Goal: Find contact information: Find contact information

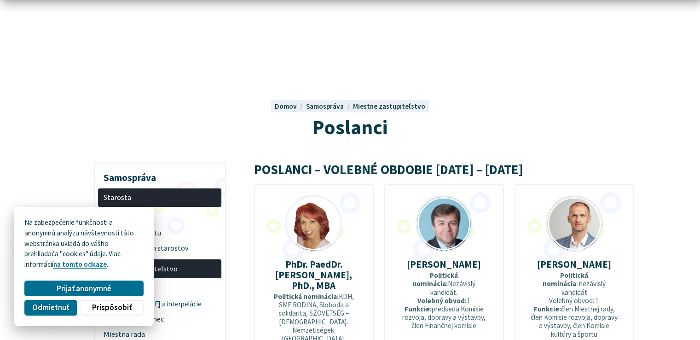
scroll to position [87, 0]
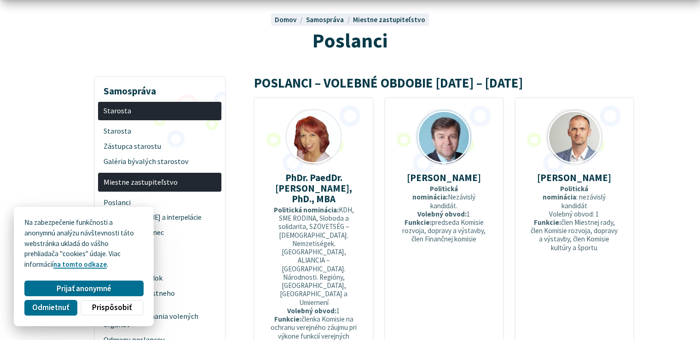
drag, startPoint x: 331, startPoint y: 202, endPoint x: 264, endPoint y: 170, distance: 74.7
click at [264, 170] on div "PhDr. PaedDr. [PERSON_NAME], PhD., MBA Politická nominácia: KDH, SME RODINA, Sl…" at bounding box center [314, 258] width 120 height 322
copy strong "PhDr. PaedDr. [PERSON_NAME], PhD., MBA"
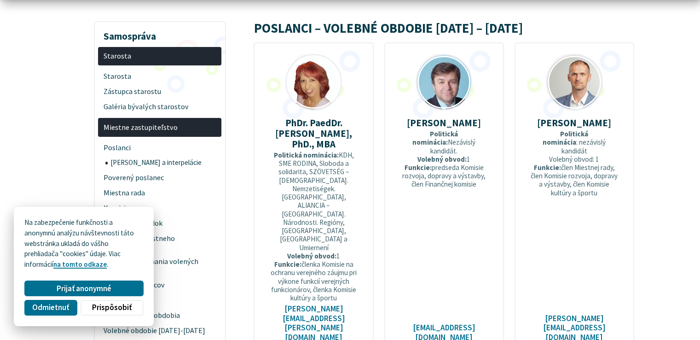
scroll to position [142, 0]
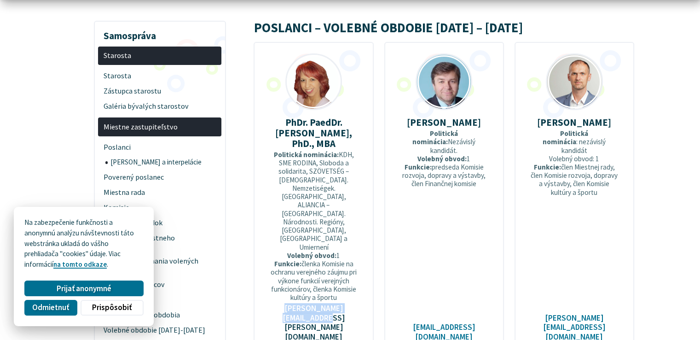
drag, startPoint x: 265, startPoint y: 263, endPoint x: 325, endPoint y: 273, distance: 60.6
click at [325, 273] on div "PhDr. PaedDr. [PERSON_NAME], PhD., MBA Politická nominácia: KDH, SME RODINA, Sl…" at bounding box center [314, 203] width 120 height 322
copy link "[PERSON_NAME][EMAIL_ADDRESS][PERSON_NAME][DOMAIN_NAME]"
drag, startPoint x: 405, startPoint y: 122, endPoint x: 479, endPoint y: 127, distance: 73.8
click at [479, 127] on p "[PERSON_NAME]" at bounding box center [444, 122] width 90 height 11
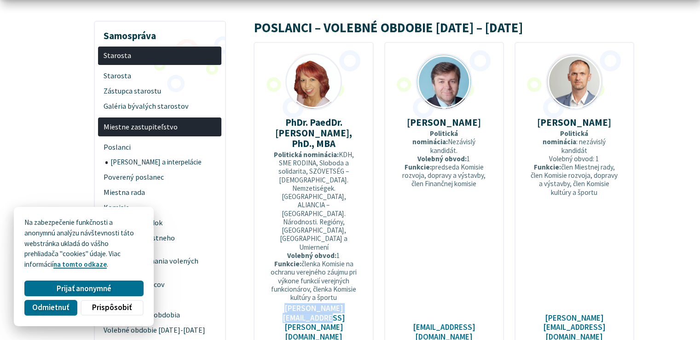
copy strong "[PERSON_NAME]"
drag, startPoint x: 393, startPoint y: 273, endPoint x: 484, endPoint y: 272, distance: 90.7
click at [484, 272] on div "[PERSON_NAME] nominácia: Nezávislý kandidát. Volebný obvod: 1 Funkcie: predseda…" at bounding box center [444, 203] width 120 height 322
copy link "[EMAIL_ADDRESS][DOMAIN_NAME]"
drag, startPoint x: 545, startPoint y: 116, endPoint x: 601, endPoint y: 131, distance: 57.7
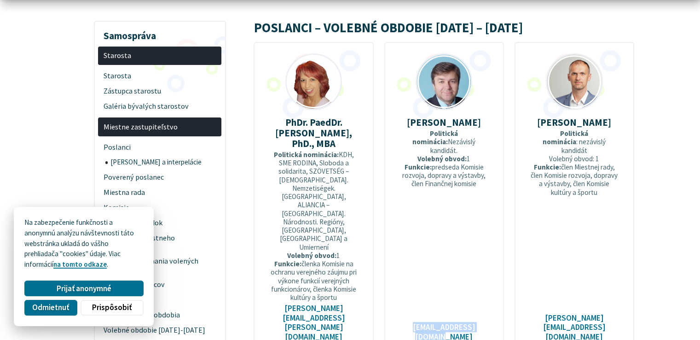
click at [601, 131] on div "[PERSON_NAME] Politická nominácia : nezávislý kandidát Volebný obvod: 1 Funkcie…" at bounding box center [574, 203] width 120 height 322
copy strong "[PERSON_NAME]"
drag, startPoint x: 525, startPoint y: 264, endPoint x: 595, endPoint y: 273, distance: 71.5
click at [595, 273] on div "[PERSON_NAME] Politická nominácia : nezávislý kandidát Volebný obvod: 1 Funkcie…" at bounding box center [574, 203] width 120 height 322
copy link "[PERSON_NAME][EMAIL_ADDRESS][DOMAIN_NAME]"
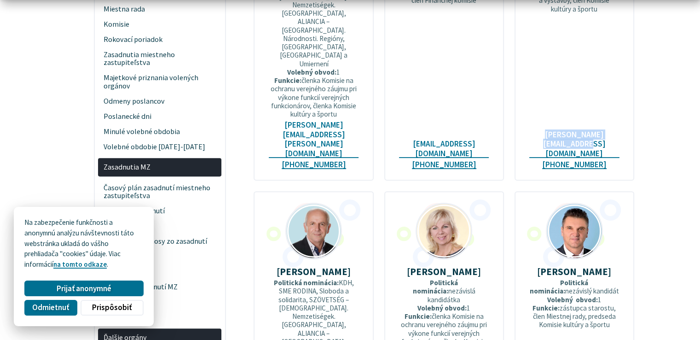
scroll to position [399, 0]
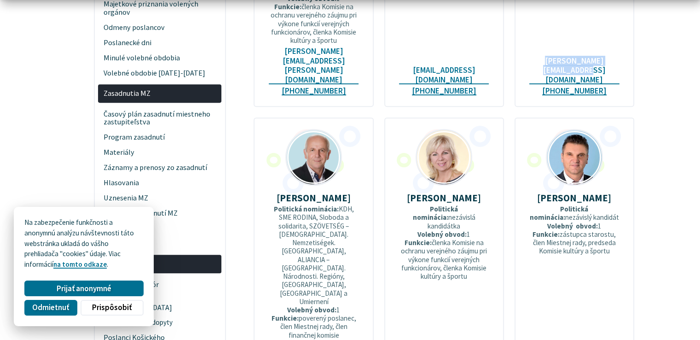
drag, startPoint x: 268, startPoint y: 136, endPoint x: 353, endPoint y: 133, distance: 85.6
click at [353, 133] on div "[PERSON_NAME] Politická nominácia: KDH, SME RODINA, Sloboda a solidarita, SZÖVE…" at bounding box center [314, 254] width 120 height 274
copy strong "[PERSON_NAME]"
drag, startPoint x: 281, startPoint y: 241, endPoint x: 334, endPoint y: 238, distance: 53.5
click at [334, 238] on div "[PERSON_NAME] Politická nominácia: KDH, SME RODINA, Sloboda a solidarita, SZÖVE…" at bounding box center [314, 254] width 120 height 274
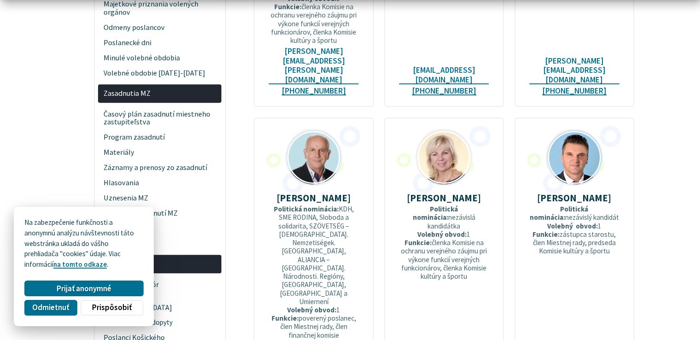
click at [295, 220] on p "Politická nominácia: KDH, SME RODINA, Sloboda a solidarita, SZÖVETSÉG – [DEMOGR…" at bounding box center [314, 272] width 90 height 134
drag, startPoint x: 283, startPoint y: 242, endPoint x: 325, endPoint y: 239, distance: 41.9
click at [325, 240] on div "[PERSON_NAME] Politická nominácia: KDH, SME RODINA, Sloboda a solidarita, SZÖVE…" at bounding box center [314, 254] width 120 height 274
click at [311, 227] on p "Politická nominácia: KDH, SME RODINA, Sloboda a solidarita, SZÖVETSÉG – [DEMOGR…" at bounding box center [314, 272] width 90 height 134
drag, startPoint x: 285, startPoint y: 242, endPoint x: 341, endPoint y: 240, distance: 55.2
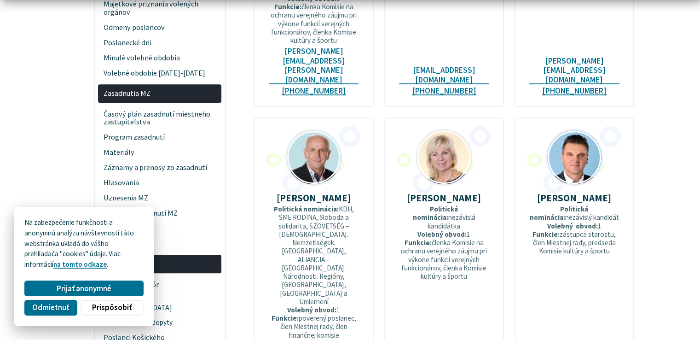
click at [341, 240] on div "[PERSON_NAME] Politická nominácia: KDH, SME RODINA, Sloboda a solidarita, SZÖVE…" at bounding box center [314, 254] width 120 height 274
copy link "[PERSON_NAME][EMAIL_ADDRESS][DOMAIN_NAME]"
drag, startPoint x: 415, startPoint y: 135, endPoint x: 475, endPoint y: 143, distance: 60.4
click at [475, 192] on p "[PERSON_NAME]" at bounding box center [444, 197] width 90 height 11
copy strong "[PERSON_NAME]"
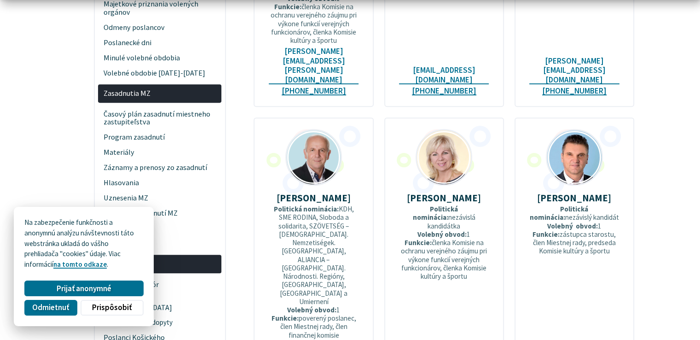
drag, startPoint x: 399, startPoint y: 241, endPoint x: 486, endPoint y: 234, distance: 86.8
click at [486, 234] on div "[PERSON_NAME] Politická nominácia: nezávislá kandidátka Volebný obvod: 1 Funkci…" at bounding box center [444, 254] width 120 height 274
copy link "[EMAIL_ADDRESS][DOMAIN_NAME]"
drag, startPoint x: 529, startPoint y: 131, endPoint x: 619, endPoint y: 134, distance: 89.4
click at [619, 192] on p "[PERSON_NAME]" at bounding box center [574, 197] width 90 height 11
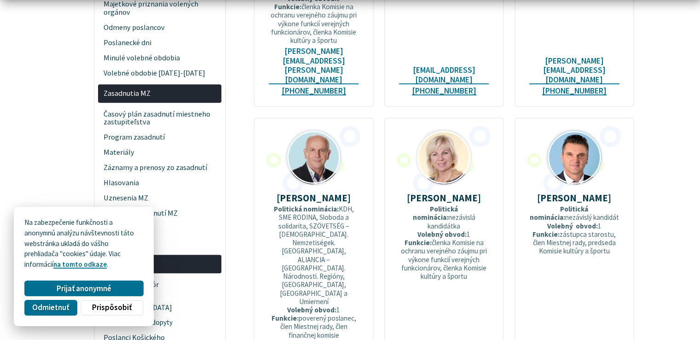
drag, startPoint x: 524, startPoint y: 245, endPoint x: 619, endPoint y: 243, distance: 95.7
click at [619, 243] on div "[PERSON_NAME] Politická nominácia: nezávislý kandidát Volebný obvod: 1 Funkcie:…" at bounding box center [574, 254] width 120 height 274
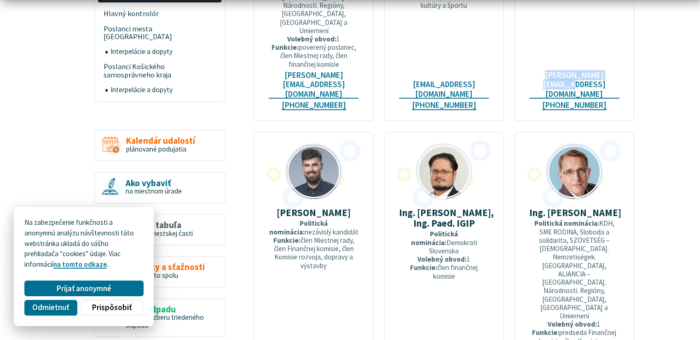
scroll to position [674, 0]
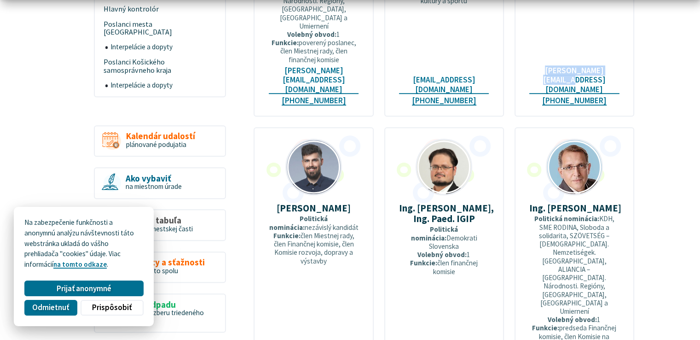
drag, startPoint x: 267, startPoint y: 90, endPoint x: 356, endPoint y: 85, distance: 89.4
click at [356, 127] on div "[PERSON_NAME] nominácia: nezávislý kandidát Funkcie: člen Miestnej rady, člen F…" at bounding box center [314, 286] width 120 height 318
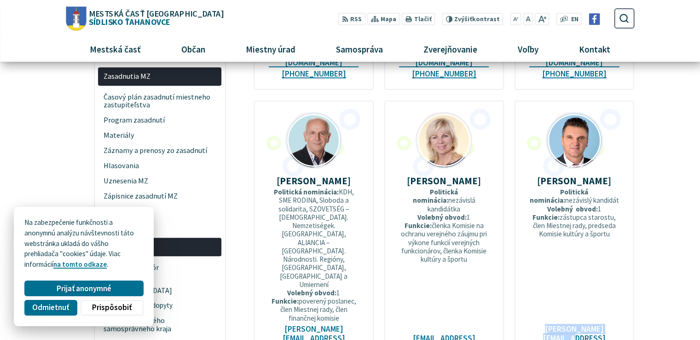
scroll to position [410, 0]
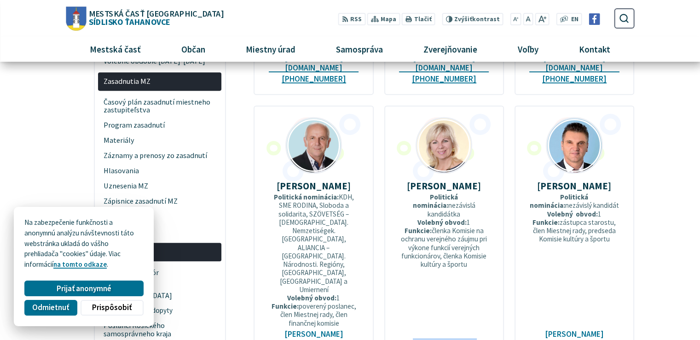
drag, startPoint x: 398, startPoint y: 227, endPoint x: 485, endPoint y: 229, distance: 87.0
click at [485, 229] on div "[PERSON_NAME] Politická nominácia: nezávislá kandidátka Volebný obvod: 1 Funkci…" at bounding box center [444, 242] width 120 height 274
drag, startPoint x: 531, startPoint y: 125, endPoint x: 612, endPoint y: 126, distance: 80.5
click at [612, 180] on p "[PERSON_NAME]" at bounding box center [574, 185] width 90 height 11
drag, startPoint x: 526, startPoint y: 231, endPoint x: 613, endPoint y: 227, distance: 86.6
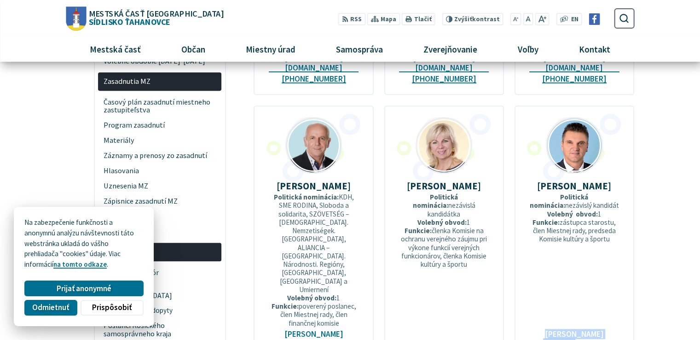
click at [613, 227] on div "[PERSON_NAME] Politická nominácia: nezávislý kandidát Volebný obvod: 1 Funkcie:…" at bounding box center [574, 242] width 120 height 274
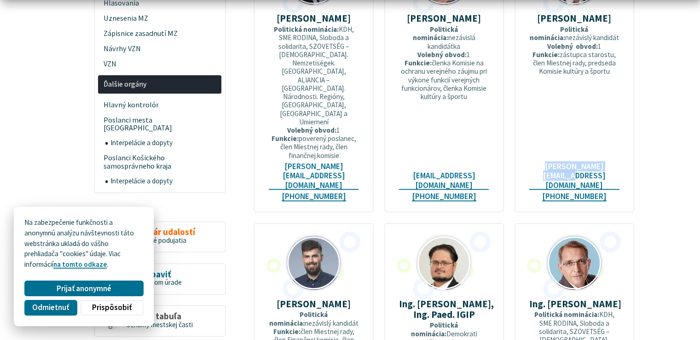
scroll to position [609, 0]
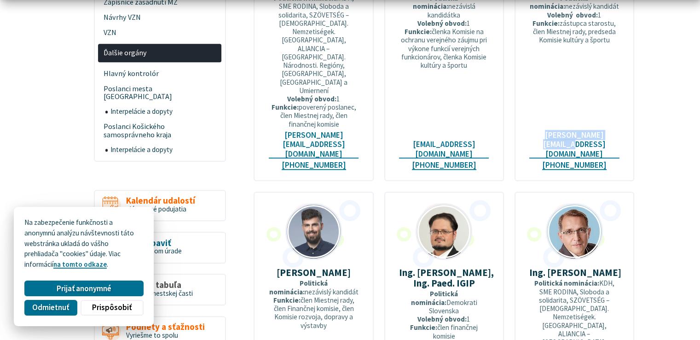
drag, startPoint x: 268, startPoint y: 150, endPoint x: 361, endPoint y: 149, distance: 92.5
drag, startPoint x: 260, startPoint y: 277, endPoint x: 327, endPoint y: 285, distance: 67.8
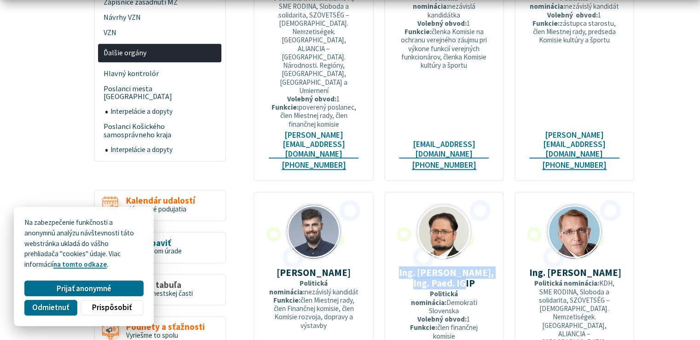
drag, startPoint x: 391, startPoint y: 150, endPoint x: 467, endPoint y: 159, distance: 76.8
drag, startPoint x: 407, startPoint y: 285, endPoint x: 473, endPoint y: 289, distance: 66.4
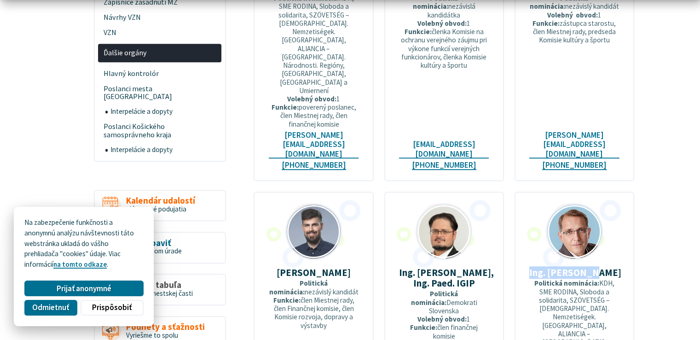
drag, startPoint x: 537, startPoint y: 148, endPoint x: 613, endPoint y: 153, distance: 75.6
click at [613, 267] on p "[PERSON_NAME]" at bounding box center [574, 272] width 90 height 11
drag, startPoint x: 625, startPoint y: 281, endPoint x: 540, endPoint y: 279, distance: 85.6
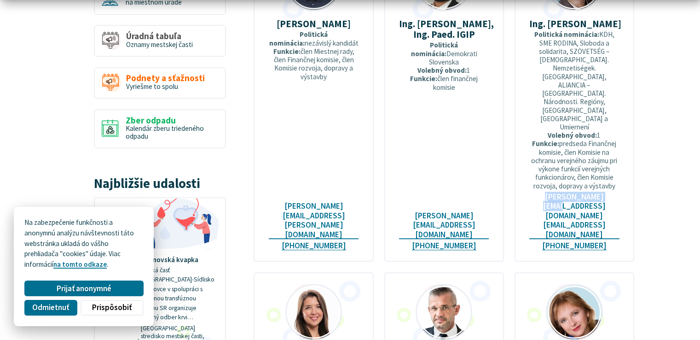
scroll to position [859, 0]
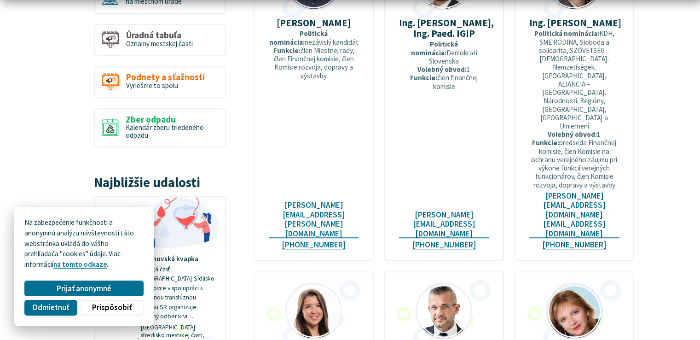
drag, startPoint x: 336, startPoint y: 171, endPoint x: 289, endPoint y: 159, distance: 48.1
drag, startPoint x: 261, startPoint y: 251, endPoint x: 336, endPoint y: 254, distance: 75.5
drag, startPoint x: 410, startPoint y: 157, endPoint x: 479, endPoint y: 161, distance: 69.1
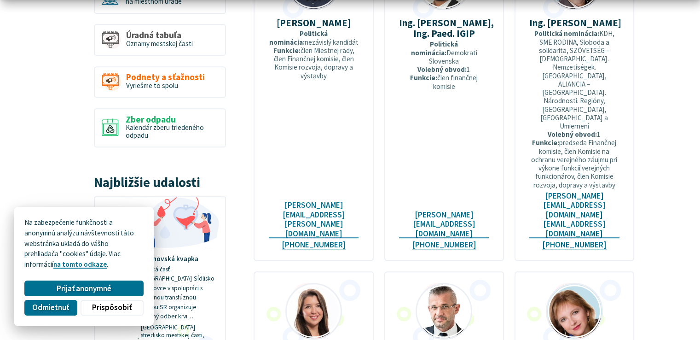
drag, startPoint x: 390, startPoint y: 245, endPoint x: 491, endPoint y: 251, distance: 101.4
drag, startPoint x: 528, startPoint y: 155, endPoint x: 619, endPoint y: 151, distance: 90.3
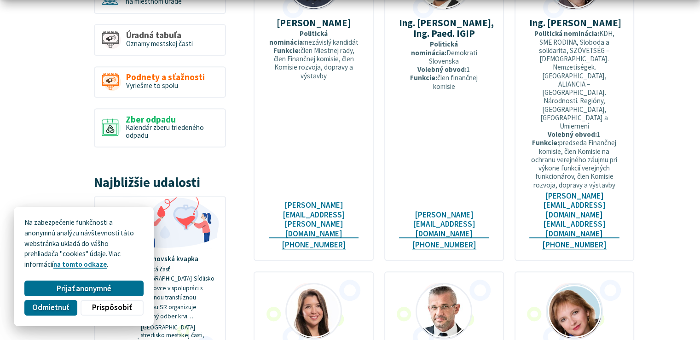
drag, startPoint x: 521, startPoint y: 256, endPoint x: 619, endPoint y: 255, distance: 97.6
